Goal: Transaction & Acquisition: Purchase product/service

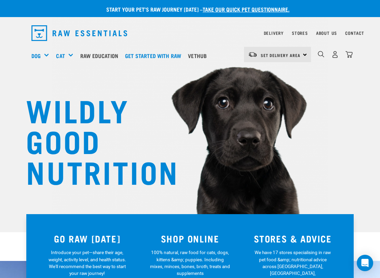
click at [0, 0] on div "Get Started Packs" at bounding box center [0, 0] width 0 height 0
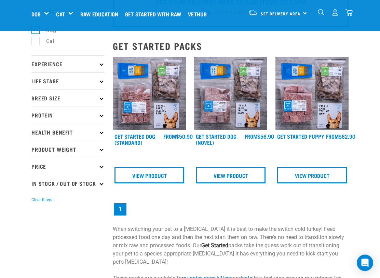
scroll to position [41, 0]
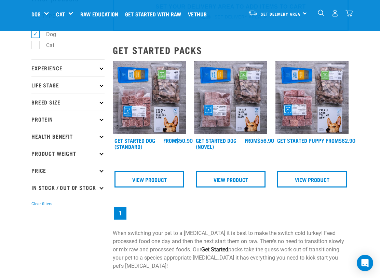
click at [243, 109] on img at bounding box center [230, 97] width 73 height 73
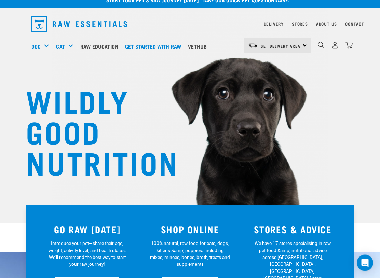
scroll to position [9, 0]
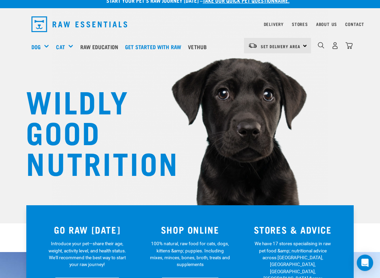
click at [0, 0] on div "Fillets & Boneless Meat" at bounding box center [0, 0] width 0 height 0
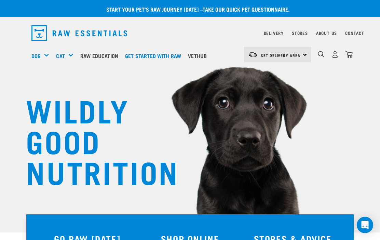
click at [0, 0] on h5 "Shop All Dog" at bounding box center [0, 0] width 0 height 0
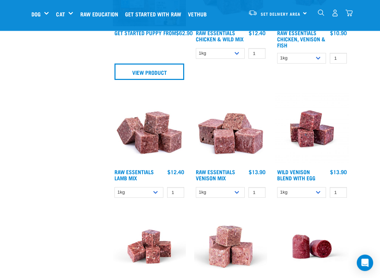
scroll to position [545, 0]
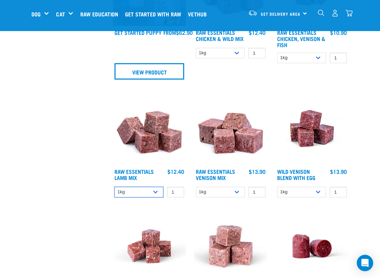
click at [155, 196] on select "1kg 3kg Bulk (10kg)" at bounding box center [138, 192] width 49 height 11
select select "24"
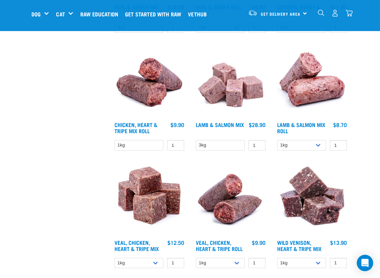
scroll to position [957, 0]
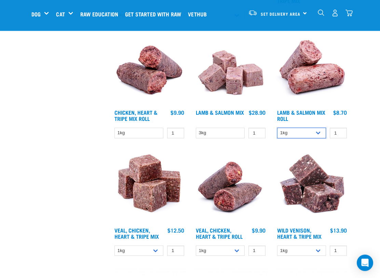
click at [318, 134] on select "1kg Bulk (10kg)" at bounding box center [301, 133] width 49 height 11
select select "913"
click at [237, 135] on select "3kg" at bounding box center [220, 133] width 49 height 11
click at [155, 134] on select "1kg" at bounding box center [138, 133] width 49 height 11
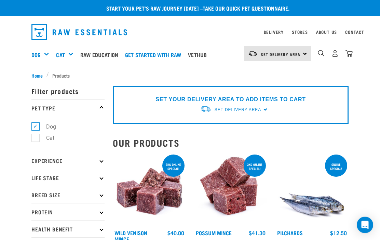
scroll to position [7, 0]
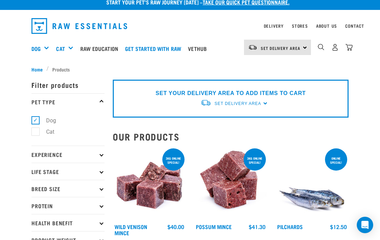
click at [164, 51] on link "Get started with Raw" at bounding box center [154, 48] width 63 height 27
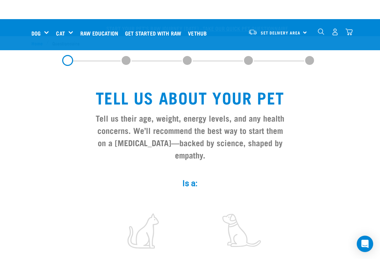
scroll to position [122, 0]
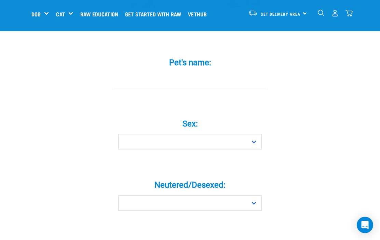
click at [128, 88] on input "Pet's name: *" at bounding box center [190, 80] width 154 height 15
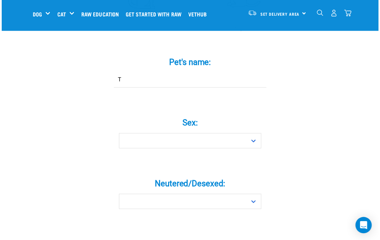
scroll to position [221, 0]
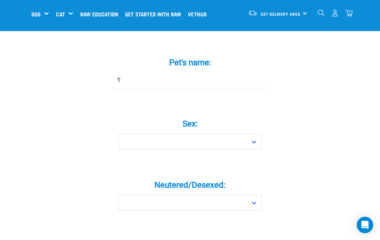
type input "T"
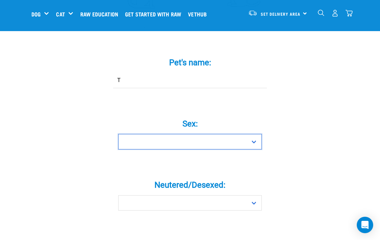
click at [252, 149] on select "Boy Girl" at bounding box center [189, 141] width 143 height 15
select select "girl"
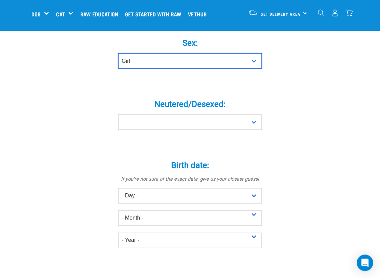
scroll to position [301, 0]
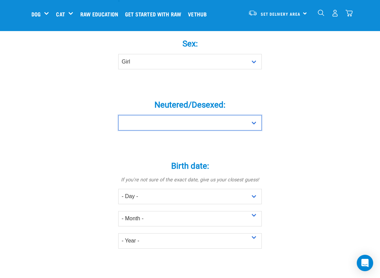
click at [248, 128] on select "Yes No" at bounding box center [189, 122] width 143 height 15
select select "yes"
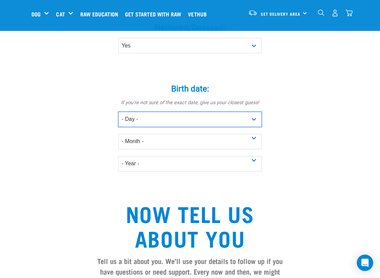
click at [130, 127] on select "- Day - 1 2 3 4 5 6 7 8 9 10 11 12 13 14 15 16 17 18 19 20 21 22 23 24 25 26 27" at bounding box center [189, 119] width 143 height 15
select select "10"
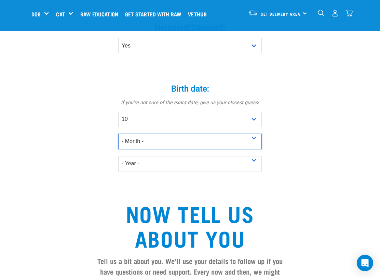
click at [126, 149] on select "- Month - January February March April May June July August September October N…" at bounding box center [189, 141] width 143 height 15
click at [153, 148] on select "- Month - January February March April May June July August September October N…" at bounding box center [189, 141] width 143 height 15
select select "August"
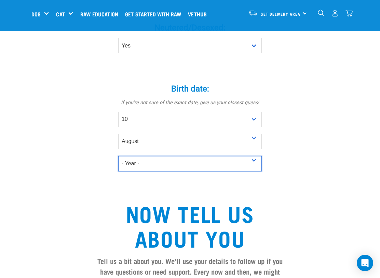
click at [132, 170] on select "- Year - 2025 2024 2023 2022 2021 2020 2019 2018 2017 2016 2015 2014 2013 2012" at bounding box center [189, 163] width 143 height 15
select select "2021"
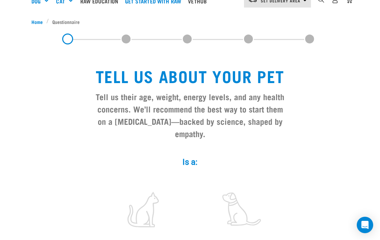
scroll to position [0, 0]
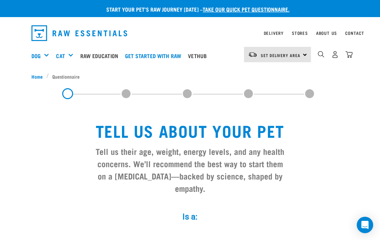
click at [41, 57] on link "Dog" at bounding box center [35, 56] width 9 height 8
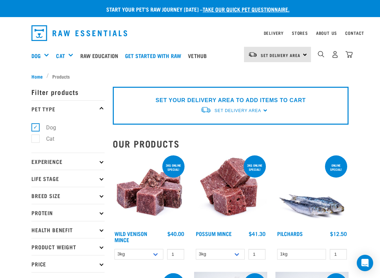
click at [0, 0] on h5 "Wildly Good Meal Packs" at bounding box center [0, 0] width 0 height 0
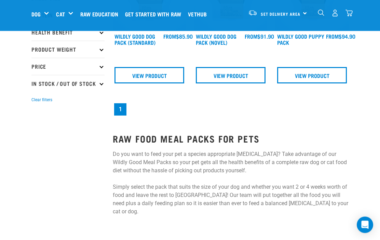
scroll to position [115, 0]
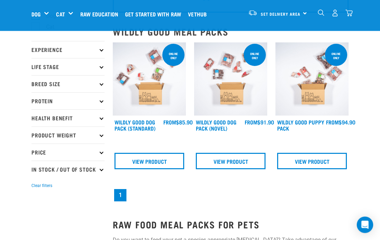
click at [42, 154] on p "Price" at bounding box center [67, 152] width 73 height 17
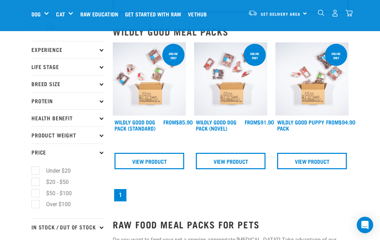
click at [38, 186] on label "$20 - $50" at bounding box center [53, 182] width 36 height 9
click at [36, 183] on input "$20 - $50" at bounding box center [33, 180] width 4 height 4
checkbox input "true"
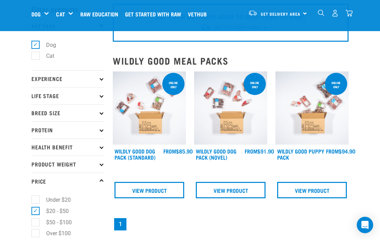
scroll to position [21, 0]
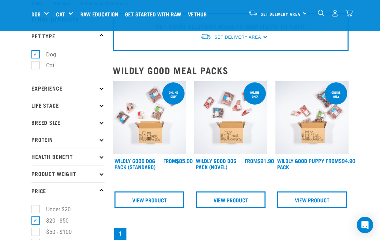
click at [40, 122] on p "Breed Size" at bounding box center [67, 122] width 73 height 17
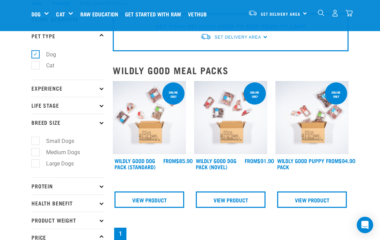
click at [37, 152] on label "Medium Dogs" at bounding box center [58, 152] width 47 height 9
click at [36, 152] on input "Medium Dogs" at bounding box center [33, 151] width 4 height 4
checkbox input "true"
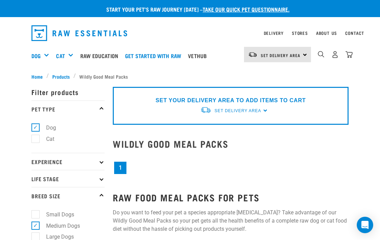
click at [40, 179] on p "Life Stage" at bounding box center [67, 178] width 73 height 17
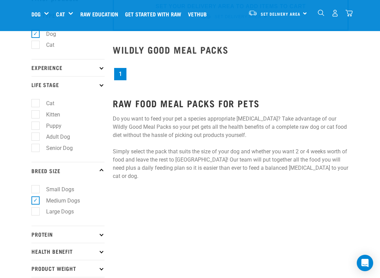
scroll to position [42, 0]
click at [35, 137] on label "Adult Dog" at bounding box center [54, 136] width 38 height 9
click at [34, 137] on input "Adult Dog" at bounding box center [33, 135] width 4 height 4
checkbox input "true"
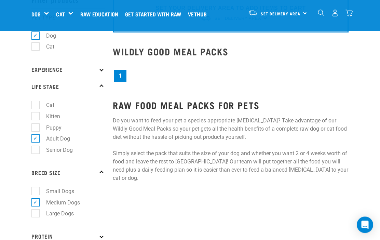
scroll to position [38, 0]
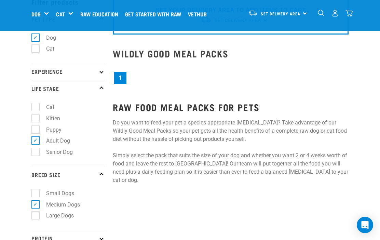
click at [47, 75] on p "Experience" at bounding box center [67, 71] width 73 height 17
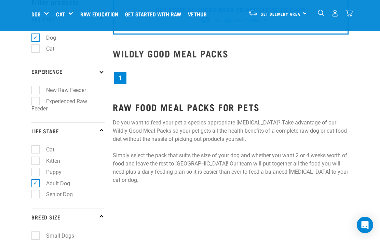
click at [37, 103] on label "Experienced Raw Feeder" at bounding box center [59, 105] width 56 height 16
click at [36, 102] on input "Experienced Raw Feeder" at bounding box center [33, 100] width 4 height 4
checkbox input "true"
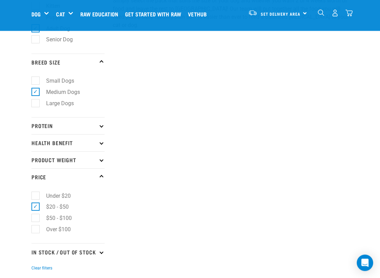
scroll to position [193, 0]
click at [36, 127] on p "Protein" at bounding box center [67, 125] width 73 height 17
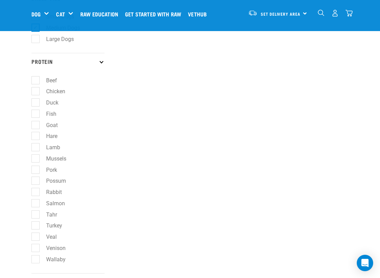
scroll to position [258, 0]
click at [38, 112] on label "Fish" at bounding box center [47, 113] width 24 height 9
click at [36, 112] on input "Fish" at bounding box center [33, 112] width 4 height 4
checkbox input "true"
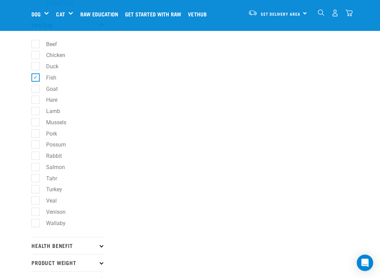
scroll to position [293, 0]
click at [36, 213] on label "Venison" at bounding box center [51, 212] width 33 height 9
click at [36, 213] on input "Venison" at bounding box center [33, 210] width 4 height 4
checkbox input "true"
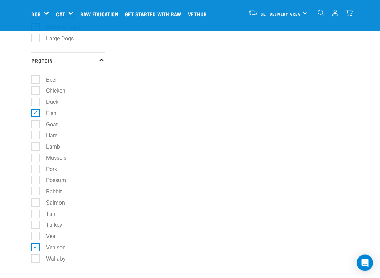
scroll to position [258, 0]
click at [35, 144] on label "Lamb" at bounding box center [49, 146] width 28 height 9
click at [35, 144] on input "Lamb" at bounding box center [33, 145] width 4 height 4
checkbox input "true"
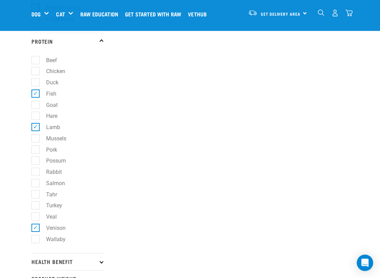
scroll to position [278, 0]
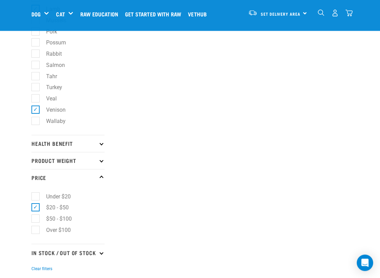
click at [35, 146] on p "Health Benefit" at bounding box center [67, 143] width 73 height 17
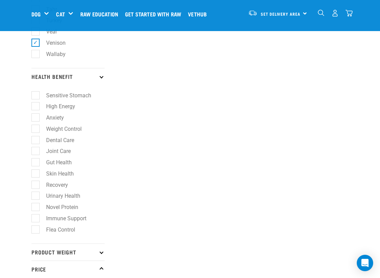
scroll to position [463, 0]
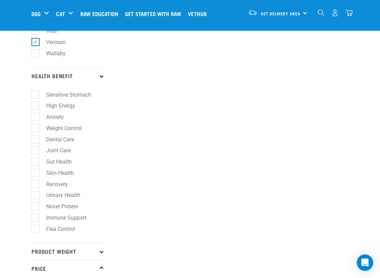
click at [36, 170] on label "Skin Health" at bounding box center [55, 173] width 41 height 9
click at [36, 170] on input "Skin Health" at bounding box center [33, 172] width 4 height 4
checkbox input "true"
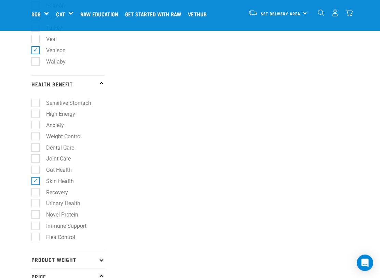
scroll to position [455, 0]
click at [36, 126] on label "Anxiety" at bounding box center [50, 125] width 31 height 9
click at [36, 126] on input "Anxiety" at bounding box center [33, 124] width 4 height 4
checkbox input "true"
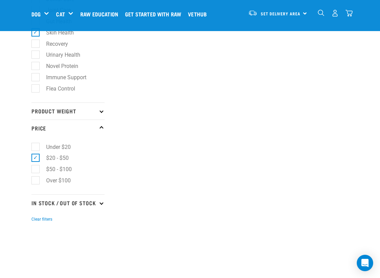
scroll to position [603, 0]
click at [43, 110] on p "Product Weight" at bounding box center [67, 110] width 73 height 17
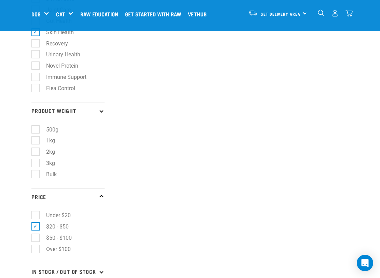
click at [35, 163] on label "3kg" at bounding box center [46, 163] width 23 height 9
click at [33, 163] on input "3kg" at bounding box center [33, 162] width 4 height 4
checkbox input "true"
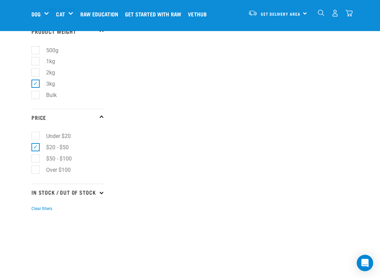
scroll to position [712, 0]
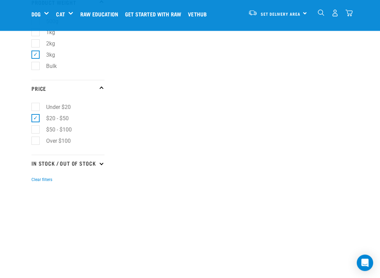
click at [42, 170] on p "In Stock / Out Of Stock" at bounding box center [67, 163] width 73 height 17
click at [35, 186] on label "In Stock" at bounding box center [51, 182] width 33 height 9
click at [35, 183] on input "In Stock" at bounding box center [33, 181] width 4 height 4
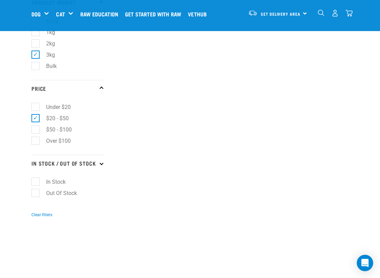
checkbox input "true"
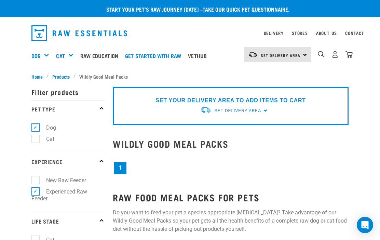
click at [0, 0] on h5 "Shop All Dog" at bounding box center [0, 0] width 0 height 0
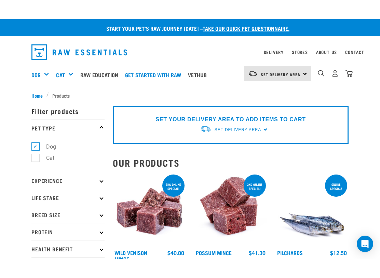
scroll to position [19, 0]
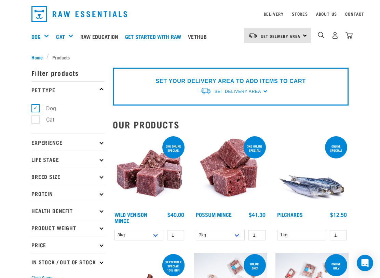
click at [41, 146] on p "Experience" at bounding box center [67, 142] width 73 height 17
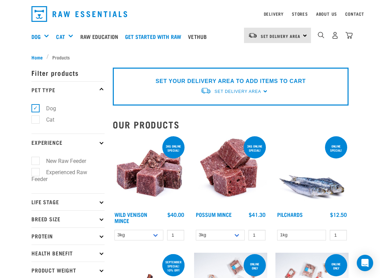
click at [34, 170] on label "Experienced Raw Feeder" at bounding box center [59, 176] width 56 height 16
click at [34, 170] on input "Experienced Raw Feeder" at bounding box center [33, 171] width 4 height 4
checkbox input "true"
click at [37, 193] on p "Life Stage" at bounding box center [67, 201] width 73 height 17
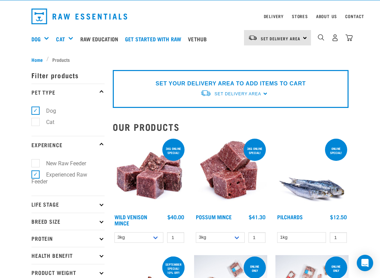
scroll to position [40, 0]
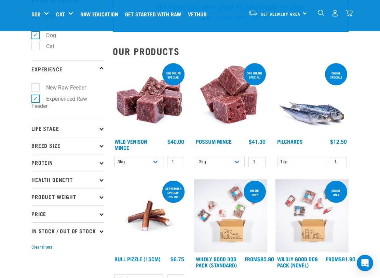
click at [39, 128] on p "Life Stage" at bounding box center [67, 128] width 73 height 17
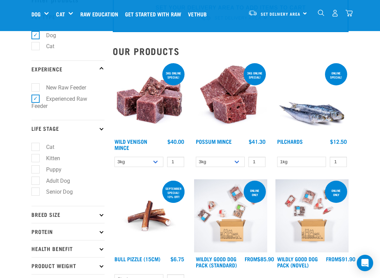
click at [38, 180] on label "Adult Dog" at bounding box center [54, 181] width 38 height 9
click at [36, 180] on input "Adult Dog" at bounding box center [33, 179] width 4 height 4
checkbox input "true"
click at [41, 206] on p "Breed Size" at bounding box center [67, 214] width 73 height 17
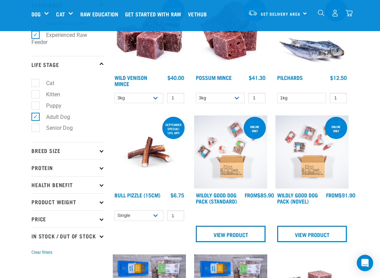
scroll to position [105, 0]
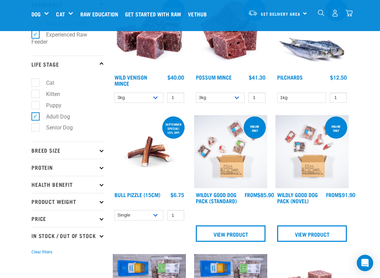
click at [32, 152] on p "Breed Size" at bounding box center [67, 150] width 73 height 17
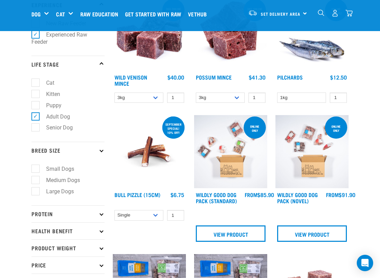
click at [36, 180] on label "Medium Dogs" at bounding box center [58, 180] width 47 height 9
click at [36, 180] on input "Medium Dogs" at bounding box center [33, 179] width 4 height 4
checkbox input "true"
click at [90, 205] on p "Protein" at bounding box center [67, 213] width 73 height 17
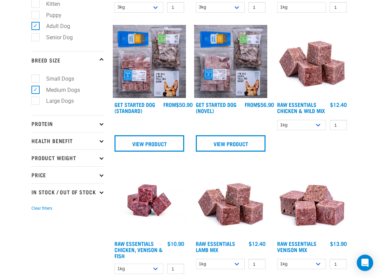
scroll to position [251, 0]
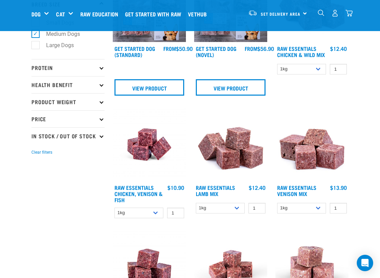
click at [95, 71] on p "Protein" at bounding box center [67, 67] width 73 height 17
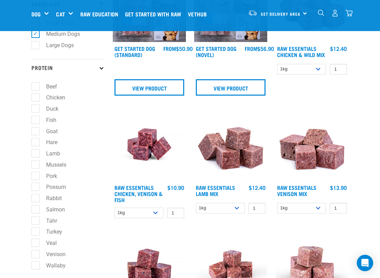
click at [35, 122] on label "Fish" at bounding box center [47, 120] width 24 height 9
click at [35, 121] on input "Fish" at bounding box center [33, 118] width 4 height 4
checkbox input "true"
click at [35, 149] on label "Lamb" at bounding box center [49, 153] width 28 height 9
click at [35, 150] on input "Lamb" at bounding box center [33, 152] width 4 height 4
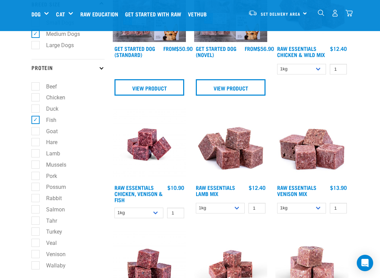
checkbox input "true"
click at [35, 250] on label "Venison" at bounding box center [51, 254] width 33 height 9
click at [35, 251] on input "Venison" at bounding box center [33, 253] width 4 height 4
checkbox input "true"
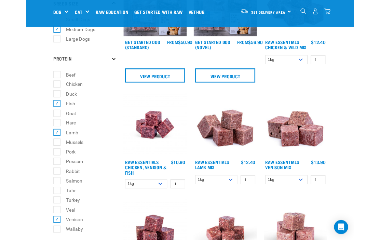
scroll to position [270, 0]
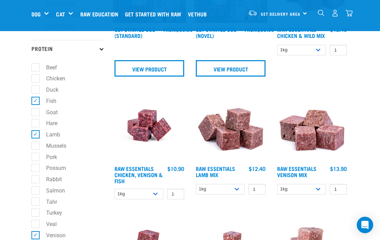
click at [35, 191] on label "Salmon" at bounding box center [51, 190] width 32 height 9
click at [32, 191] on input "Salmon" at bounding box center [33, 189] width 4 height 4
checkbox input "true"
click at [37, 116] on label "Goat" at bounding box center [47, 112] width 25 height 9
click at [36, 113] on input "Goat" at bounding box center [33, 111] width 4 height 4
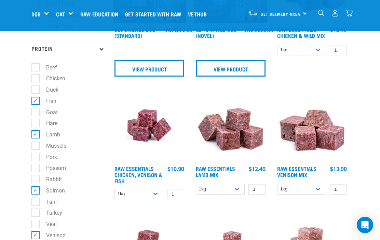
checkbox input "true"
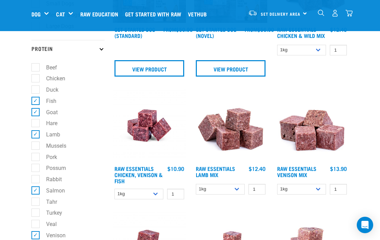
checkbox input "true"
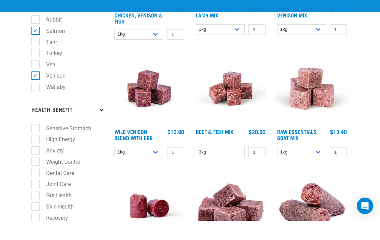
click at [39, 165] on label "Anxiety" at bounding box center [50, 169] width 31 height 9
click at [36, 166] on input "Anxiety" at bounding box center [33, 168] width 4 height 4
checkbox input "true"
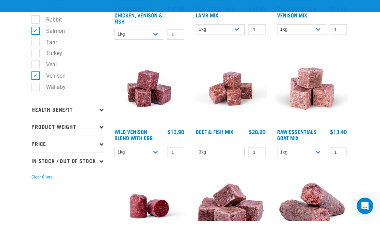
click at [43, 120] on p "Health Benefit" at bounding box center [67, 128] width 73 height 17
click at [97, 120] on p "Health Benefit" at bounding box center [67, 128] width 73 height 17
click at [39, 120] on p "Health Benefit" at bounding box center [67, 128] width 73 height 17
click at [38, 137] on p "Product Weight" at bounding box center [67, 145] width 73 height 17
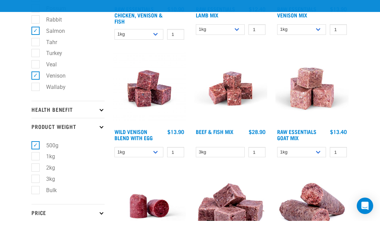
click at [41, 137] on p "Product Weight" at bounding box center [67, 145] width 73 height 17
click at [36, 160] on label "500g" at bounding box center [48, 164] width 26 height 9
click at [36, 161] on input "500g" at bounding box center [33, 163] width 4 height 4
checkbox input "false"
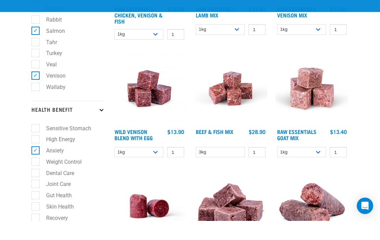
click at [36, 221] on label "Skin Health" at bounding box center [55, 225] width 41 height 9
click at [36, 222] on input "Skin Health" at bounding box center [33, 224] width 4 height 4
checkbox input "true"
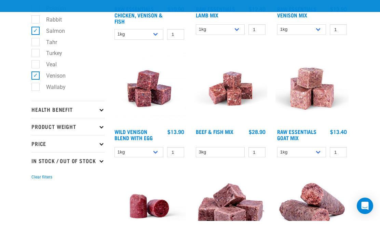
scroll to position [429, 0]
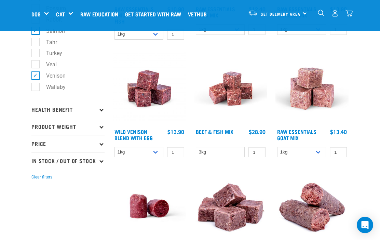
click at [100, 109] on icon at bounding box center [101, 110] width 4 height 4
click at [97, 101] on p "Health Benefit" at bounding box center [67, 109] width 73 height 17
click at [99, 101] on p "Health Benefit" at bounding box center [67, 109] width 73 height 17
click at [102, 108] on icon at bounding box center [101, 110] width 4 height 4
click at [100, 118] on p "Product Weight" at bounding box center [67, 126] width 73 height 17
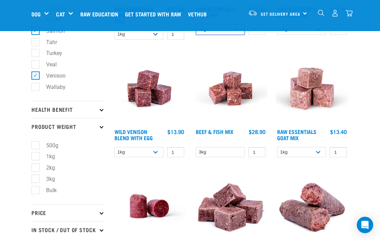
click at [235, 35] on select "1kg 3kg Bulk (10kg)" at bounding box center [220, 29] width 49 height 11
select select "24"
click at [238, 35] on select "1kg 3kg Bulk (10kg)" at bounding box center [220, 29] width 49 height 11
click at [261, 35] on input "1" at bounding box center [256, 29] width 17 height 11
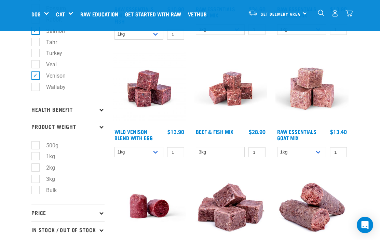
click at [37, 150] on label "500g" at bounding box center [48, 145] width 26 height 9
click at [36, 146] on input "500g" at bounding box center [33, 144] width 4 height 4
checkbox input "true"
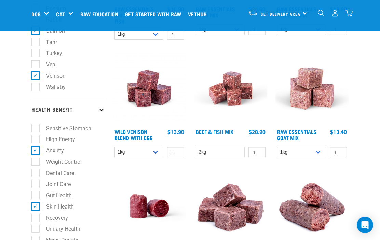
checkbox input "true"
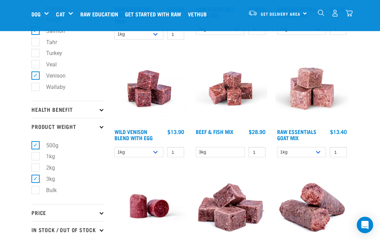
click at [101, 211] on icon at bounding box center [101, 213] width 4 height 4
click at [102, 211] on icon at bounding box center [101, 213] width 4 height 4
click at [256, 147] on input "1" at bounding box center [256, 152] width 17 height 11
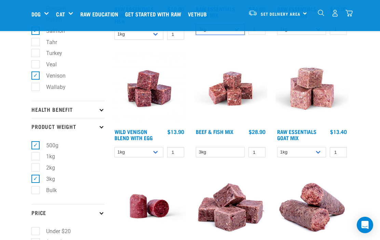
click at [239, 35] on select "1kg 3kg Bulk (10kg)" at bounding box center [220, 29] width 49 height 11
select select "18"
click at [238, 35] on select "1kg 3kg Bulk (10kg)" at bounding box center [220, 29] width 49 height 11
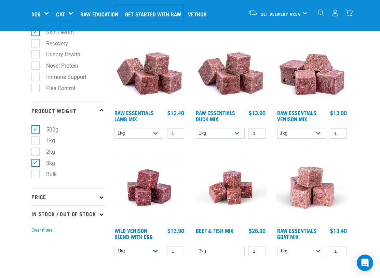
scroll to position [603, 0]
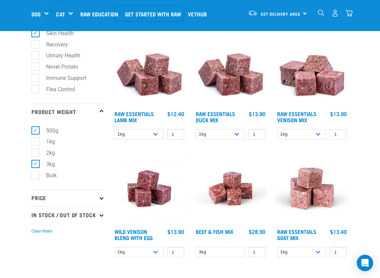
click at [4, 160] on div "Start your pet’s raw journey [DATE] – take our quick pet questionnaire. Deliver…" at bounding box center [190, 256] width 380 height 1719
